Goal: Information Seeking & Learning: Learn about a topic

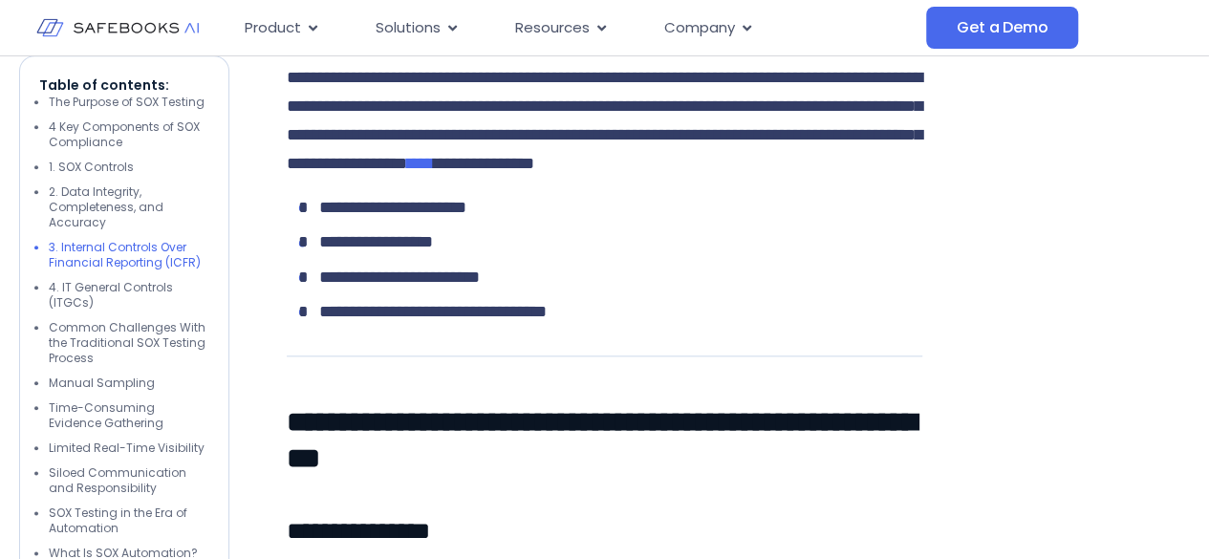
scroll to position [4517, 0]
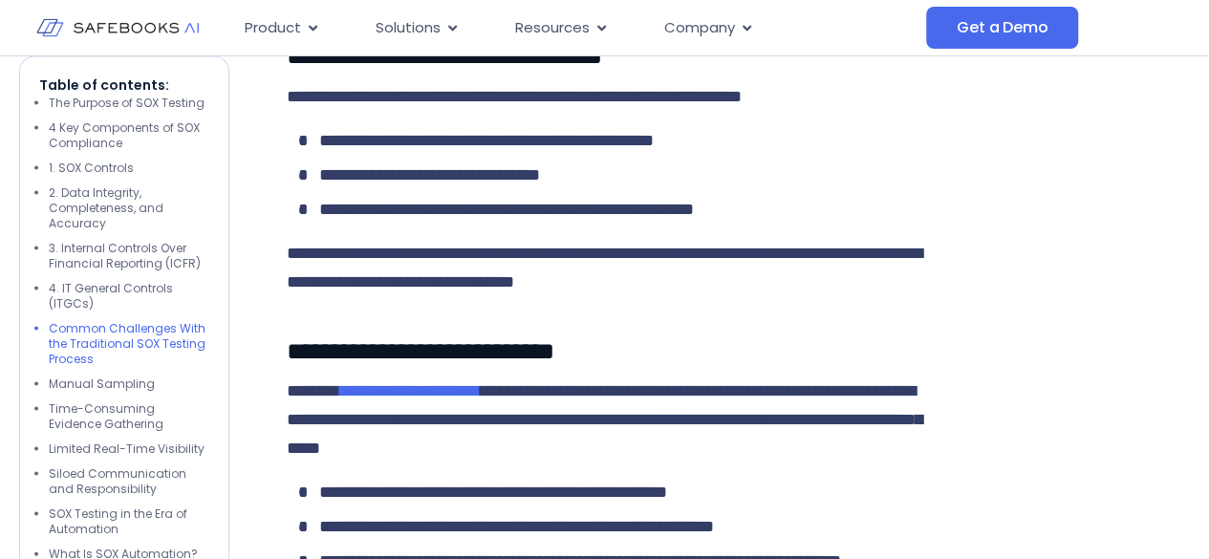
scroll to position [5343, 0]
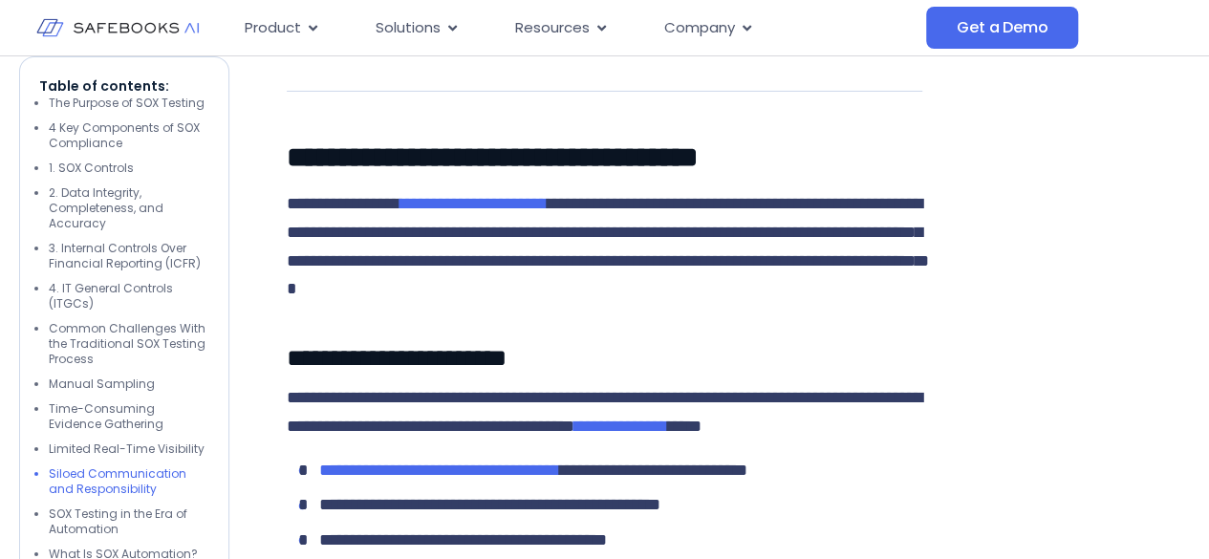
scroll to position [6879, 0]
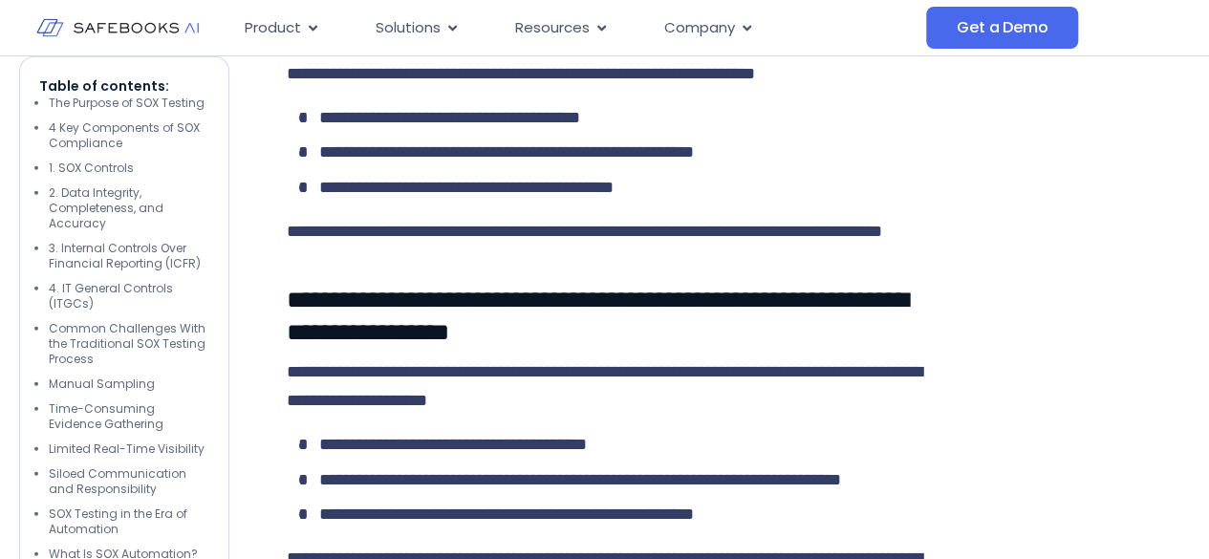
scroll to position [9517, 0]
